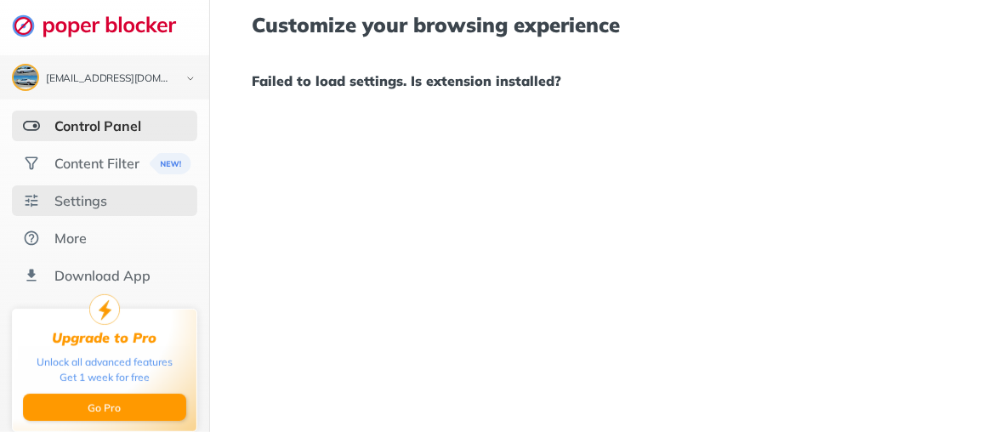
click at [82, 199] on div "Settings" at bounding box center [80, 200] width 53 height 17
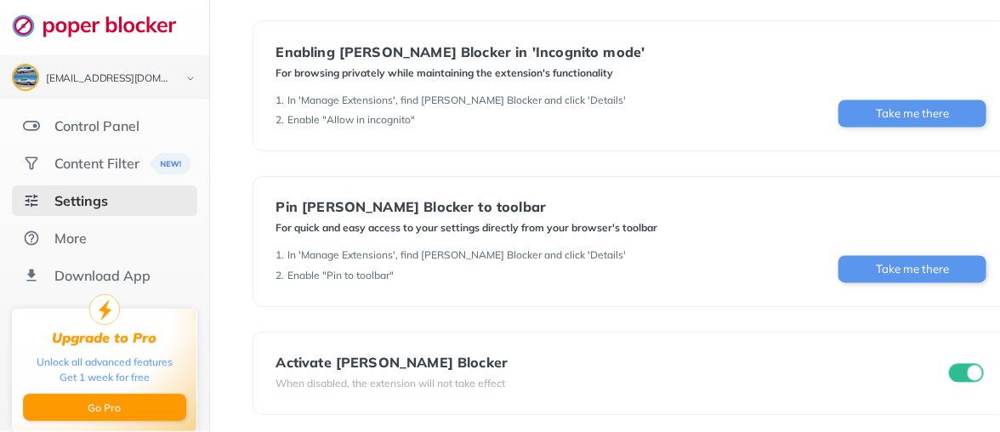
scroll to position [1046, 0]
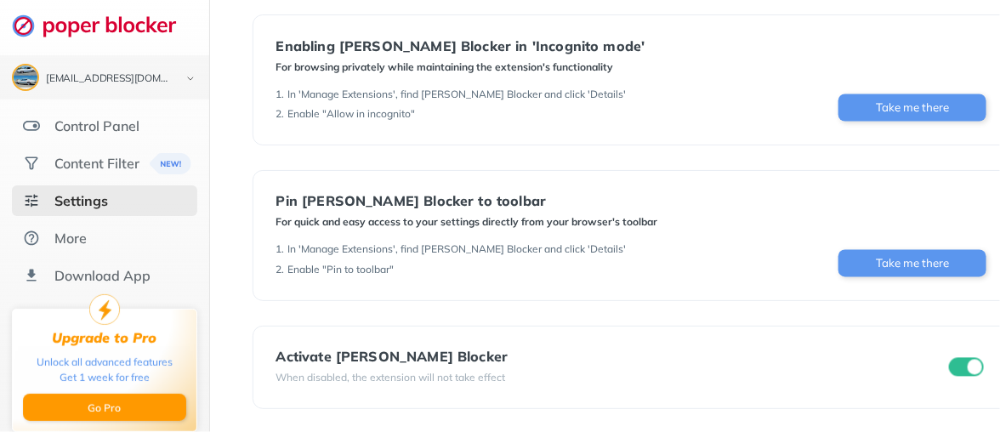
click at [960, 364] on input "checkbox" at bounding box center [967, 367] width 36 height 19
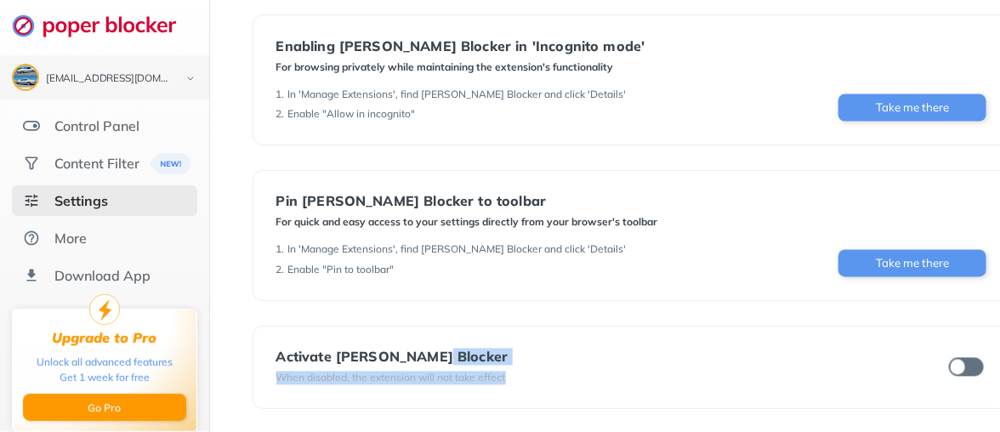
drag, startPoint x: 980, startPoint y: 360, endPoint x: 720, endPoint y: 356, distance: 260.3
click at [720, 356] on div "Activate [PERSON_NAME] Blocker When disabled, the extension will not take effect" at bounding box center [632, 367] width 759 height 83
click at [956, 358] on input "checkbox" at bounding box center [967, 367] width 36 height 19
click at [950, 346] on div "Activate [PERSON_NAME] Blocker When disabled, the extension will not take effect" at bounding box center [632, 367] width 759 height 83
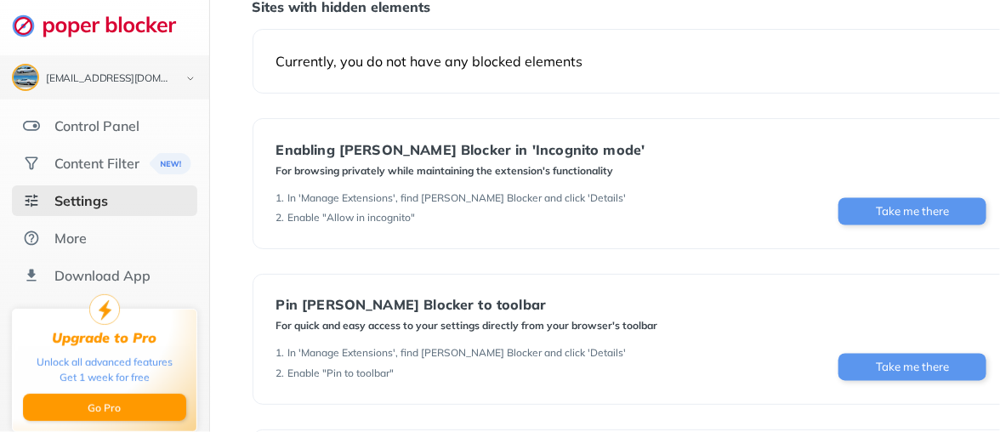
scroll to position [876, 0]
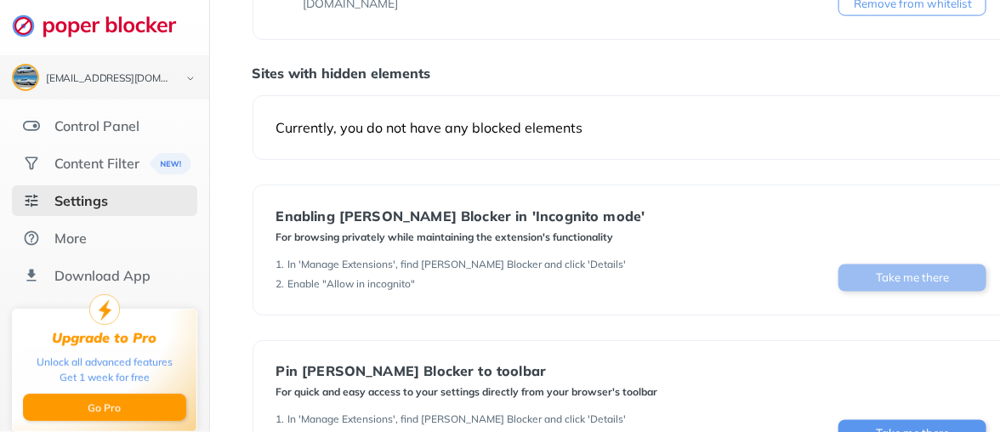
click at [905, 272] on button "Take me there" at bounding box center [913, 278] width 148 height 27
